Goal: Navigation & Orientation: Find specific page/section

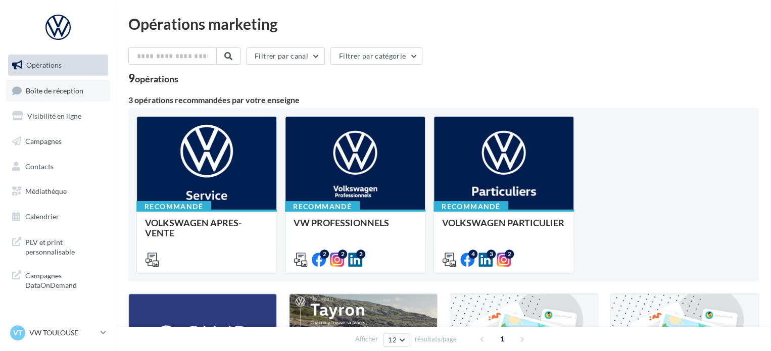
click at [69, 91] on span "Boîte de réception" at bounding box center [55, 90] width 58 height 9
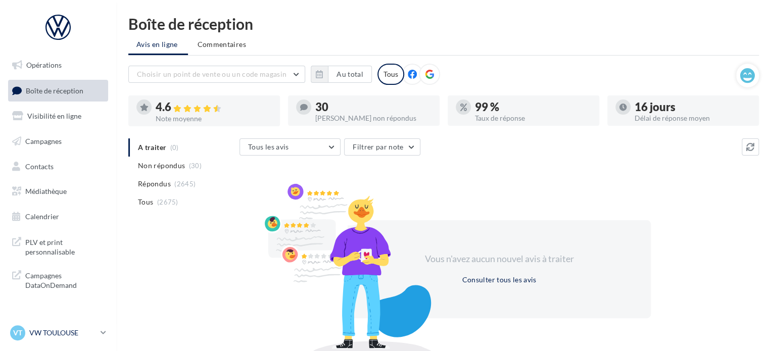
click at [58, 333] on p "VW TOULOUSE" at bounding box center [62, 333] width 67 height 10
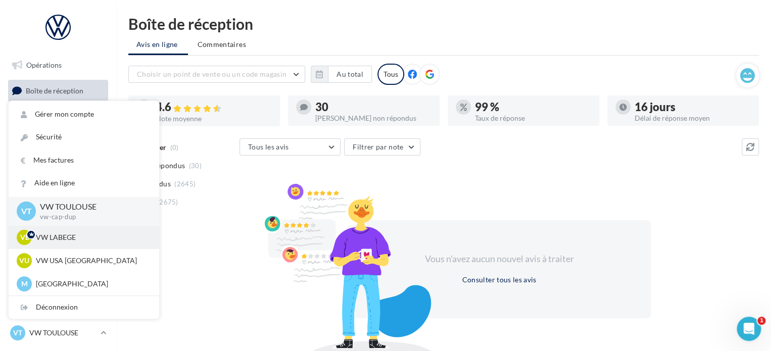
click at [77, 241] on p "VW LABEGE" at bounding box center [91, 237] width 111 height 10
